Goal: Information Seeking & Learning: Learn about a topic

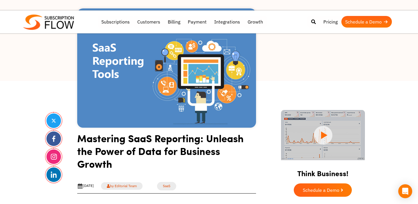
click at [196, 132] on h1 "Mastering SaaS Reporting: Unleash the Power of Data for Business Growth" at bounding box center [166, 153] width 179 height 43
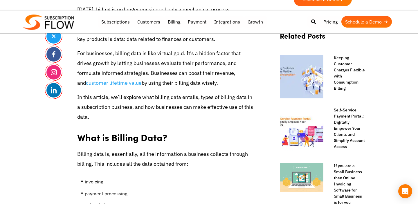
scroll to position [341, 0]
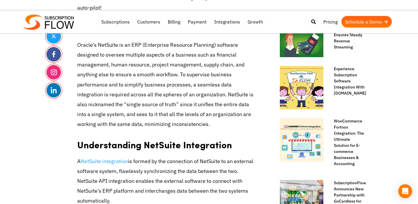
scroll to position [381, 0]
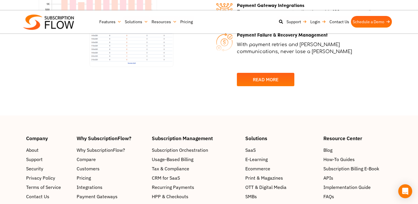
scroll to position [448, 0]
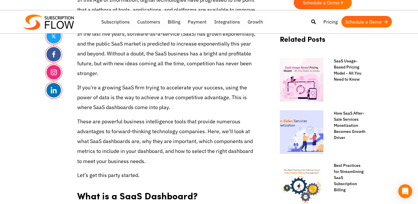
scroll to position [336, 0]
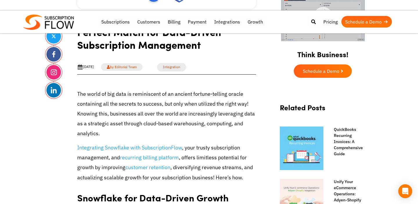
scroll to position [268, 0]
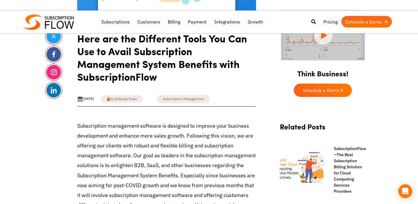
scroll to position [249, 0]
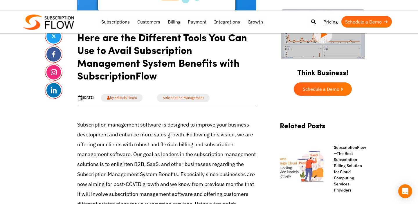
click at [162, 120] on p "Subscription management software is designed to improve your business developme…" at bounding box center [166, 184] width 179 height 129
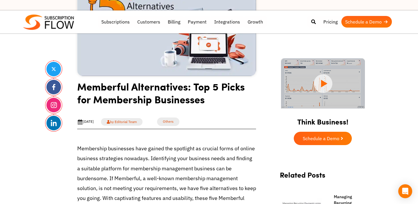
scroll to position [200, 0]
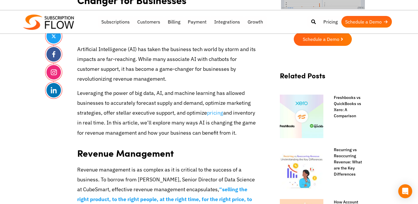
scroll to position [302, 0]
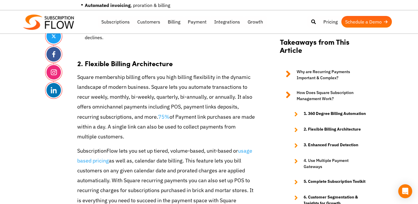
scroll to position [844, 0]
